Goal: Navigation & Orientation: Find specific page/section

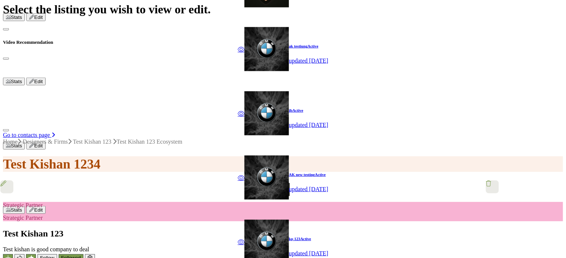
scroll to position [325, 0]
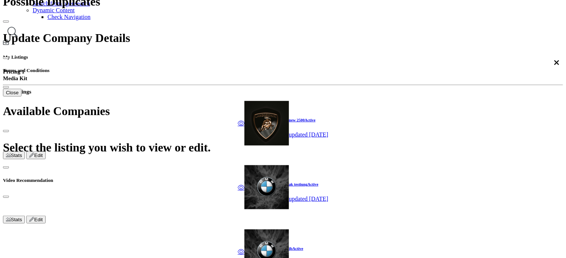
scroll to position [325, 0]
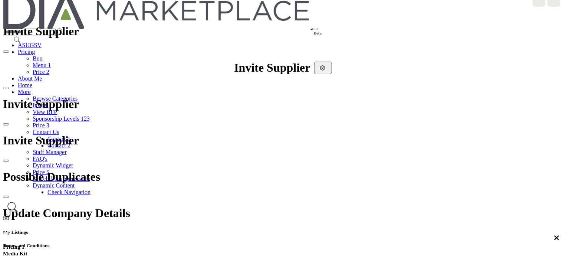
scroll to position [111, 0]
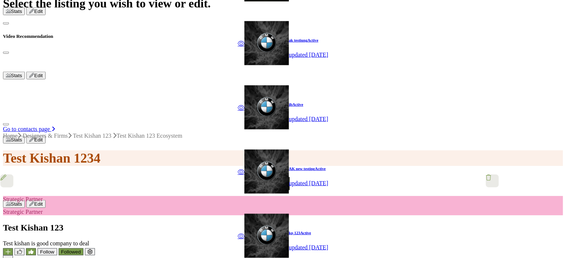
scroll to position [375, 0]
